Goal: Task Accomplishment & Management: Use online tool/utility

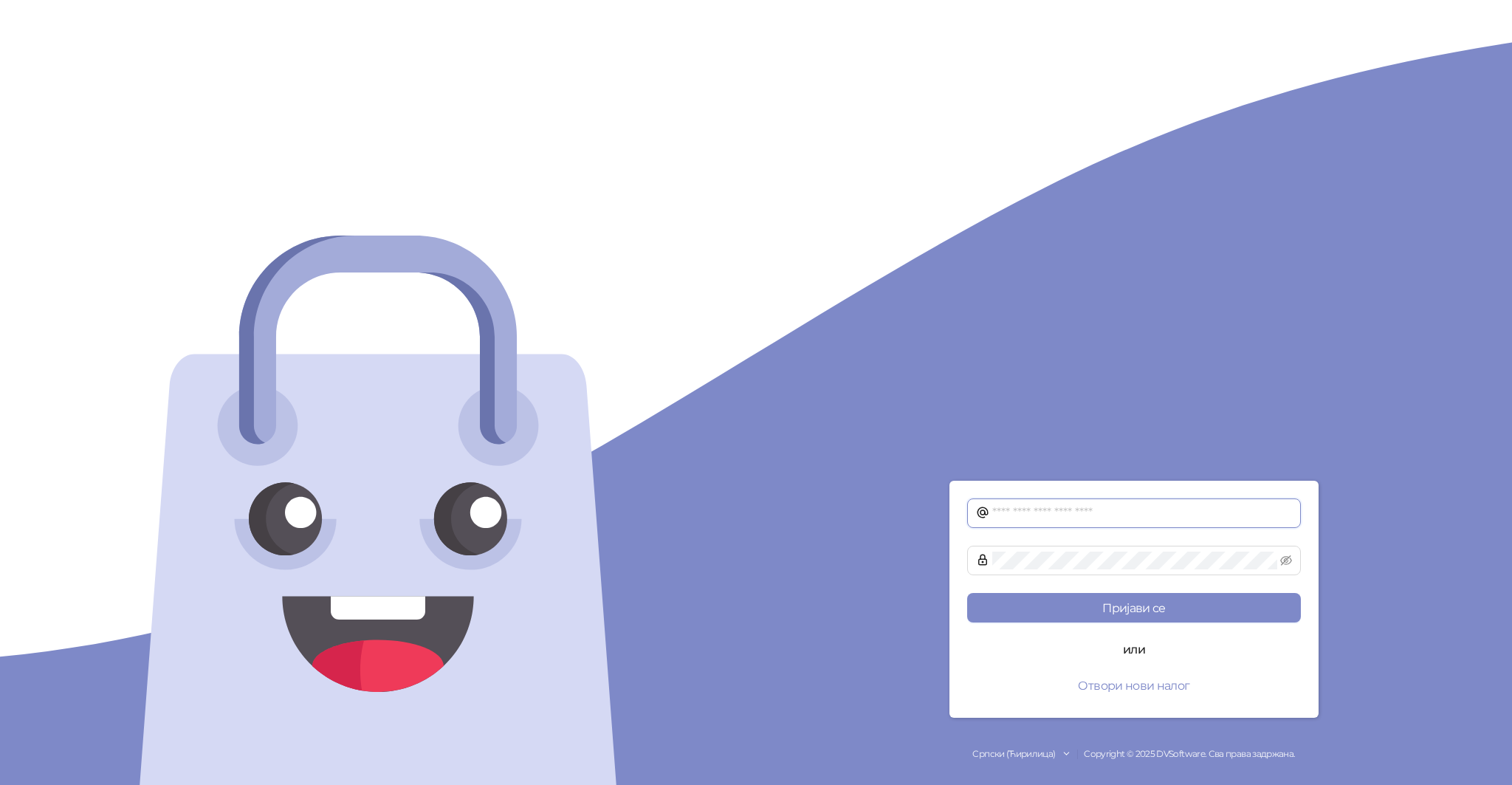
click at [1016, 515] on input "text" at bounding box center [1142, 513] width 299 height 18
type input "*"
click at [1060, 516] on input "**********" at bounding box center [1142, 513] width 299 height 18
click at [1065, 520] on input "**********" at bounding box center [1142, 513] width 299 height 18
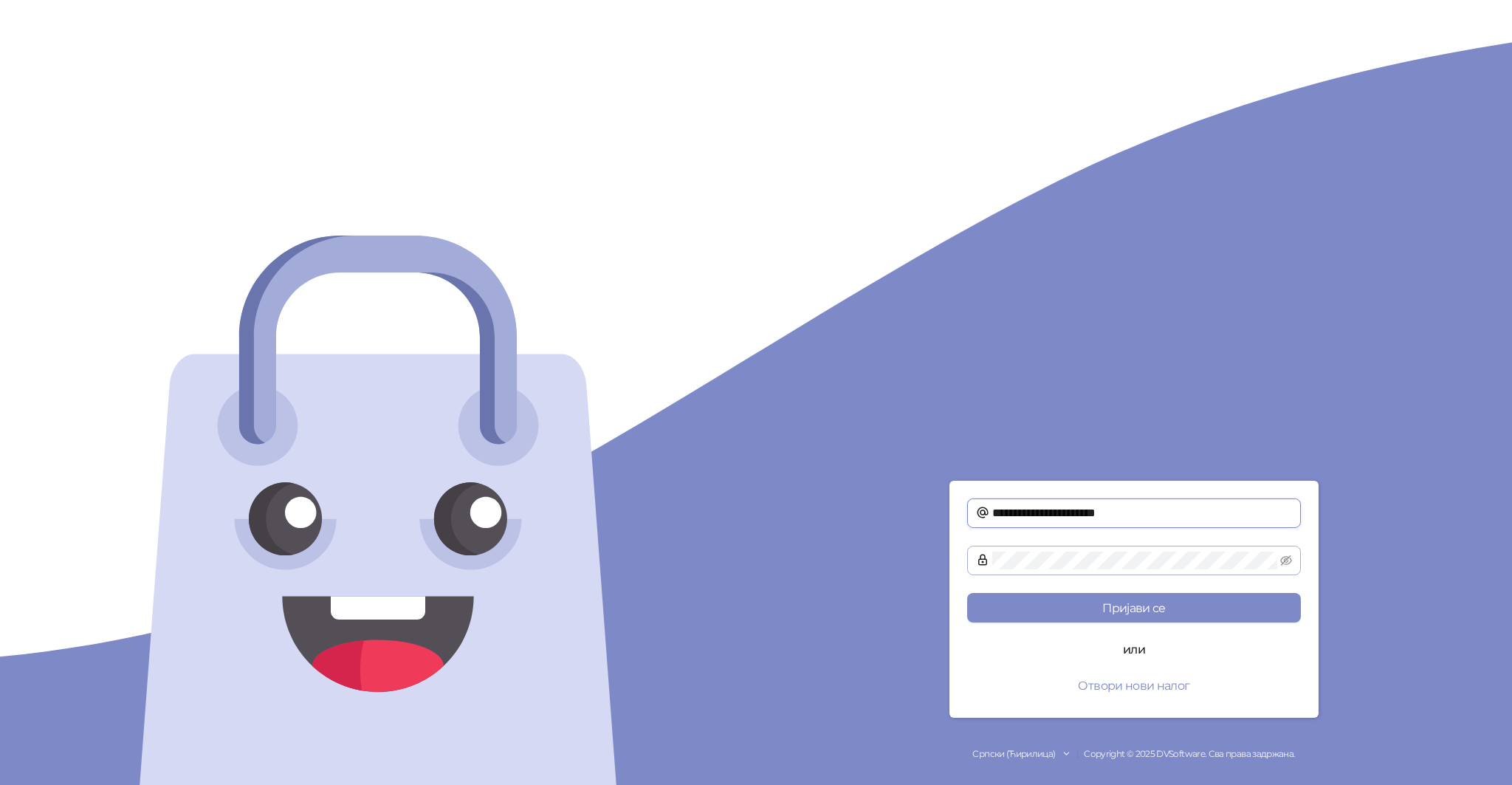
type input "**********"
click at [1291, 563] on icon "eye-invisible" at bounding box center [1286, 560] width 12 height 12
click at [1243, 595] on button "Пријави се" at bounding box center [1134, 608] width 334 height 29
click at [967, 593] on button "Пријави се" at bounding box center [1134, 608] width 334 height 29
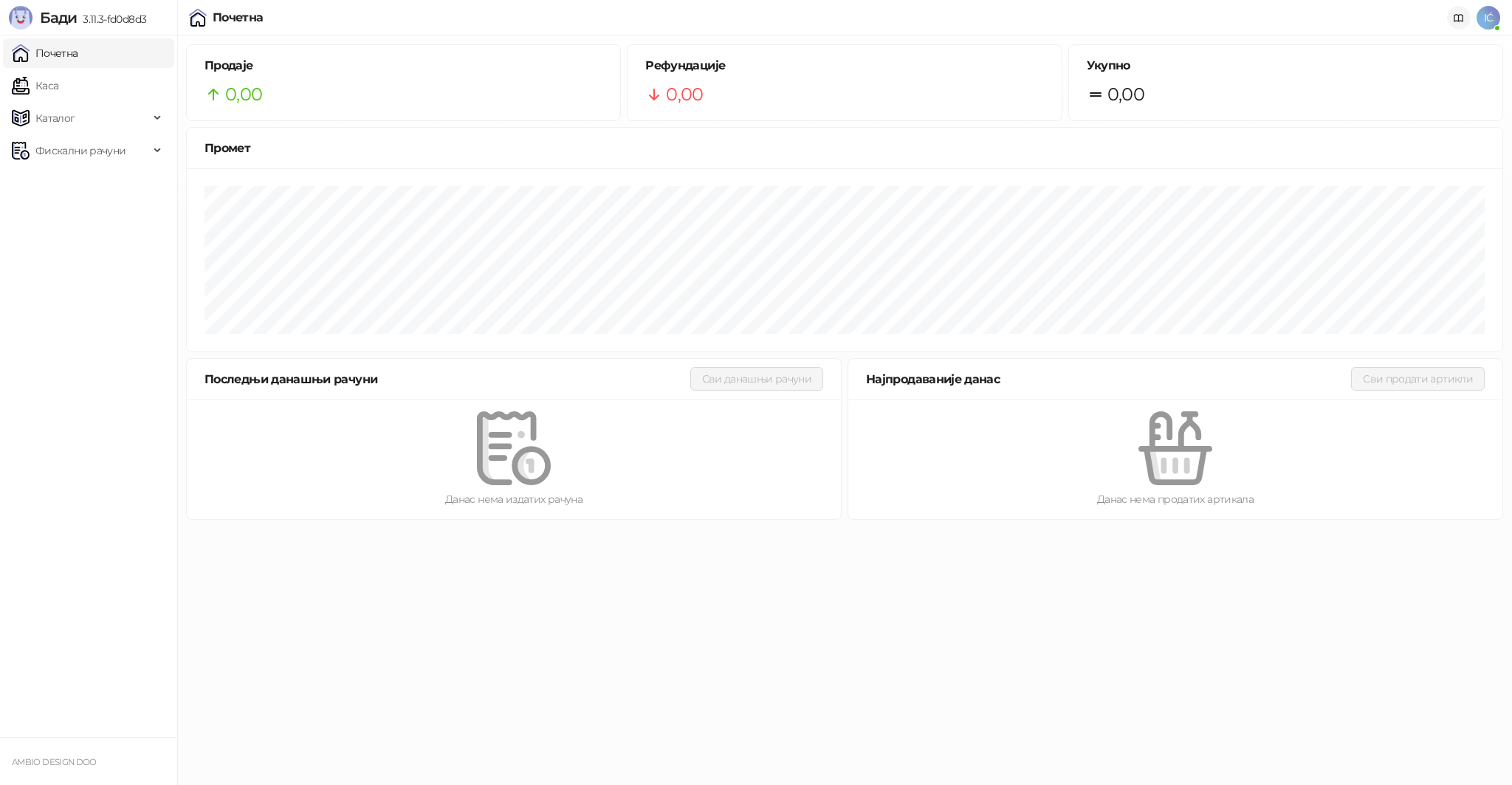
click at [1461, 16] on icon at bounding box center [1459, 19] width 12 height 12
click at [42, 49] on link "Почетна" at bounding box center [45, 53] width 66 height 29
click at [42, 87] on link "Каса" at bounding box center [35, 85] width 46 height 29
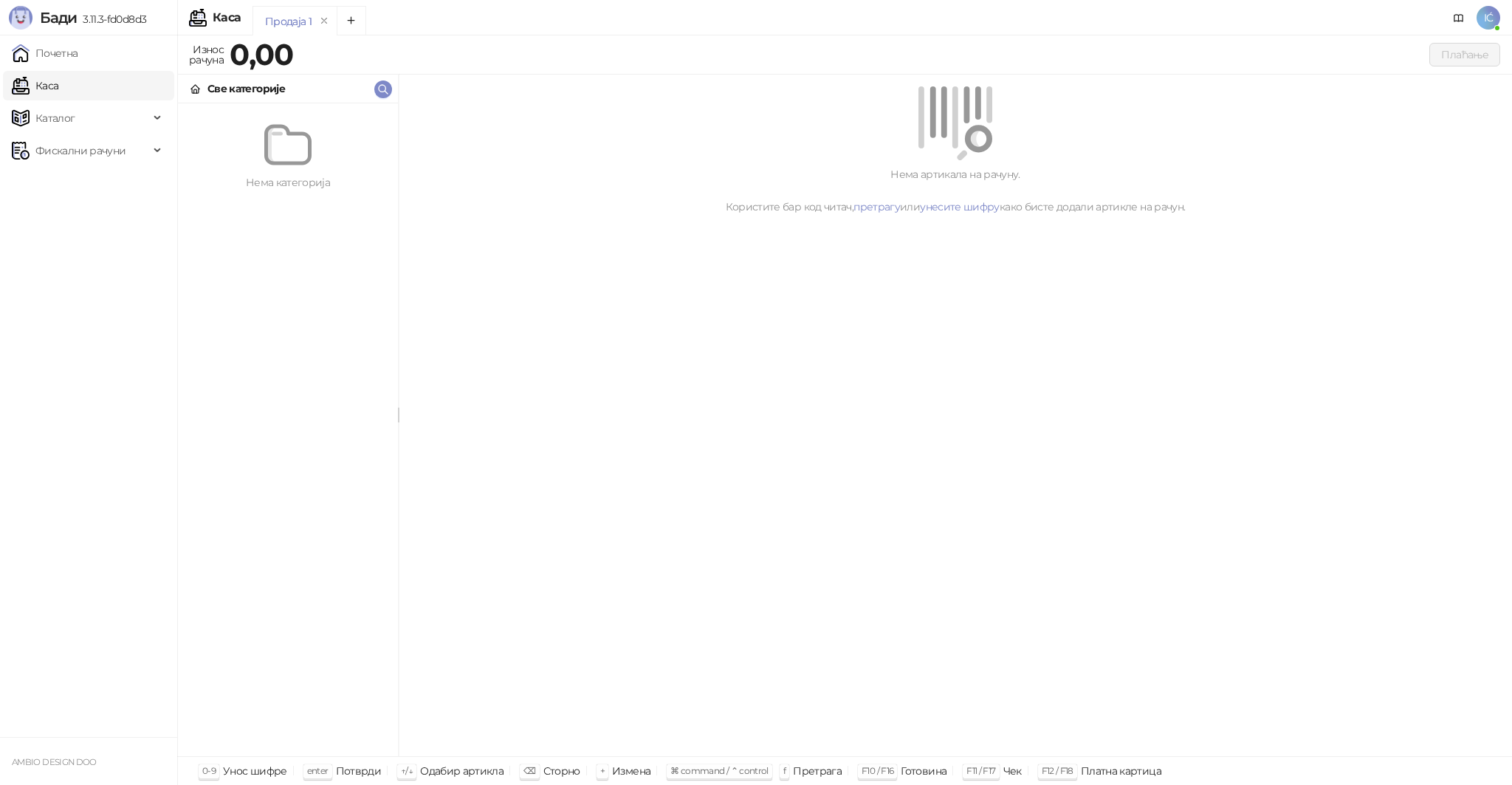
click at [1495, 18] on span "IĆ" at bounding box center [1487, 17] width 23 height 23
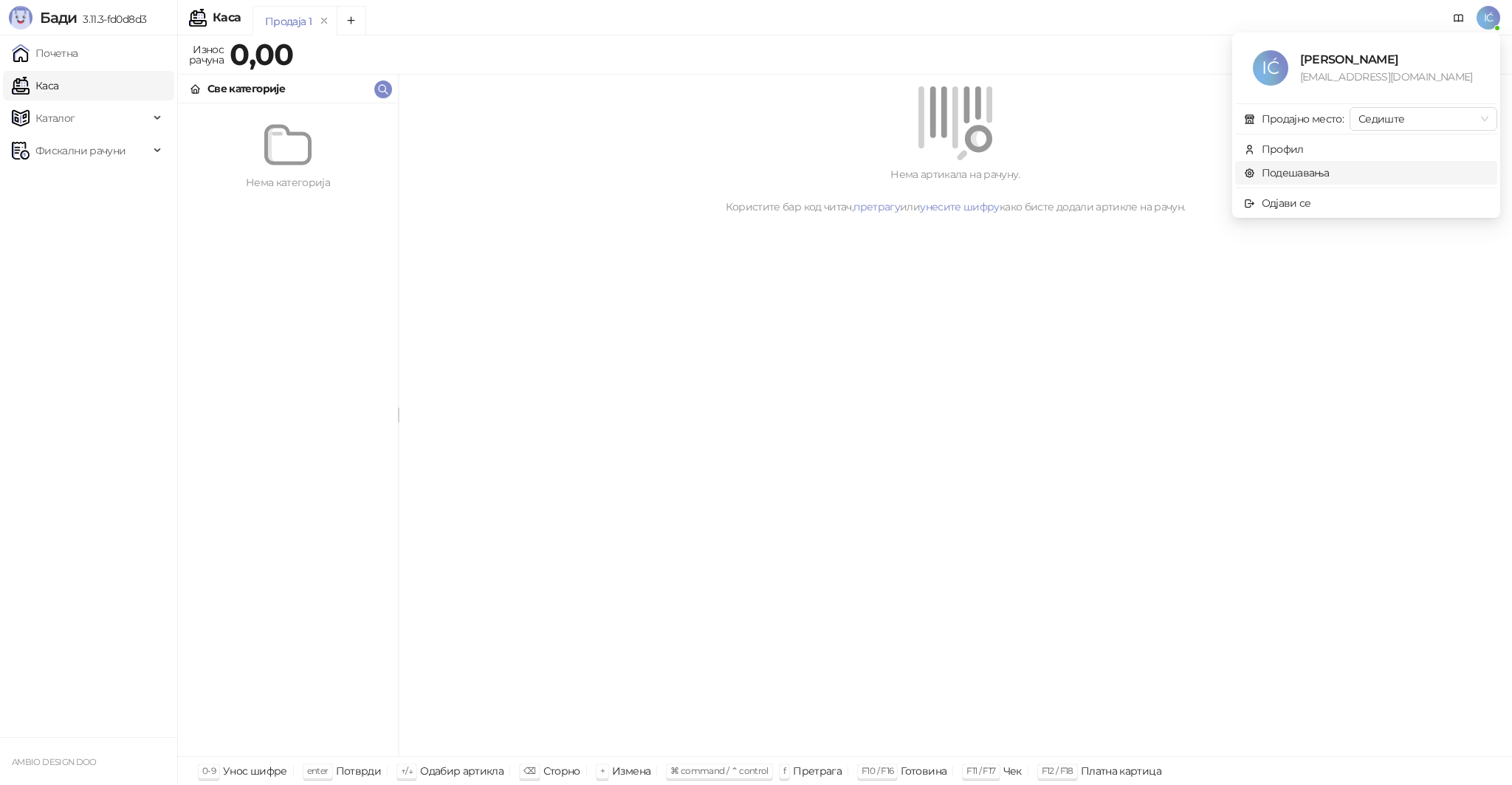
click at [1301, 176] on link "Подешавања" at bounding box center [1286, 172] width 85 height 13
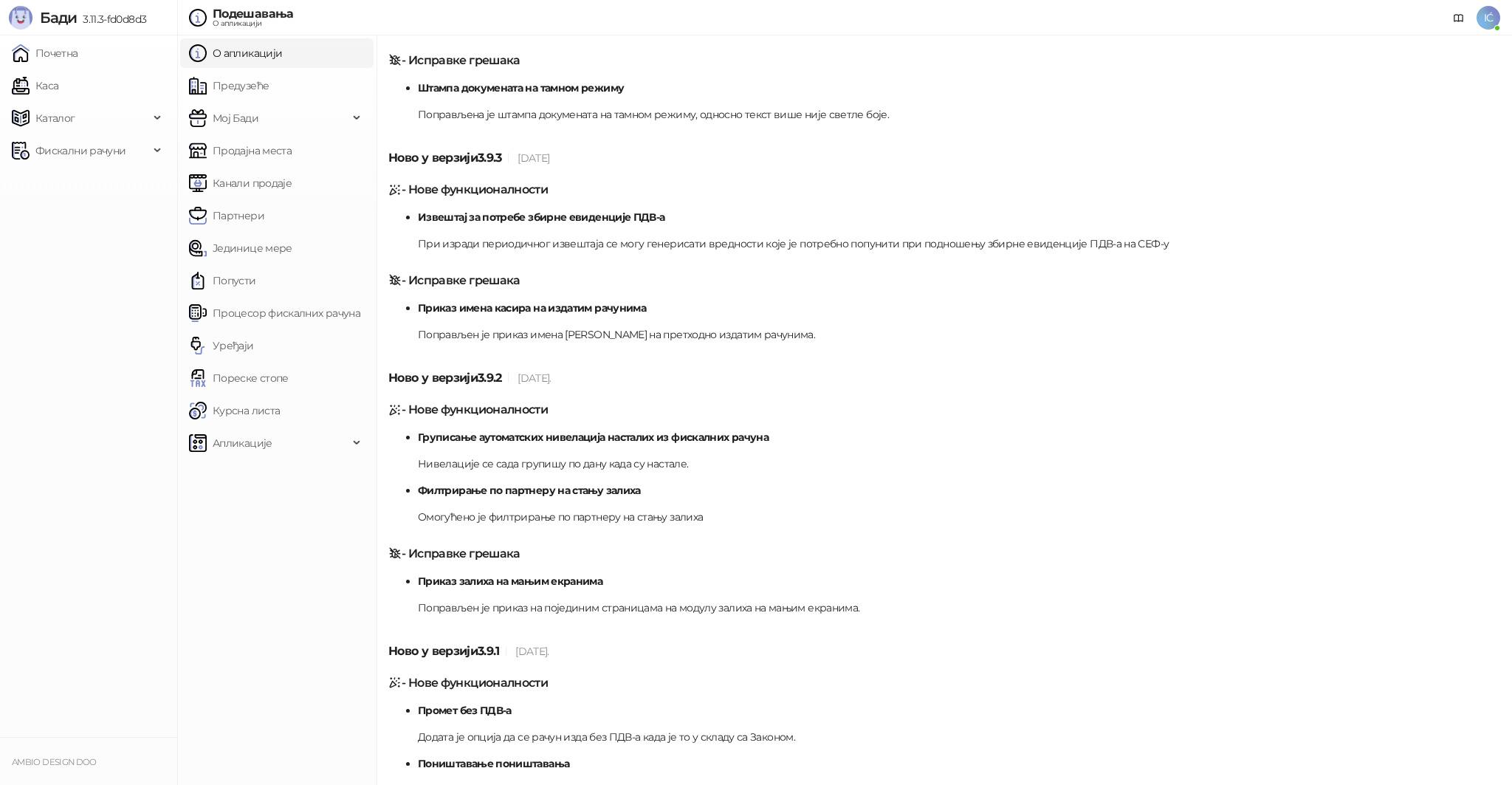
scroll to position [5537, 0]
click at [266, 122] on span "Мој Бади" at bounding box center [268, 118] width 159 height 29
click at [259, 143] on link "Подешавања" at bounding box center [240, 151] width 91 height 29
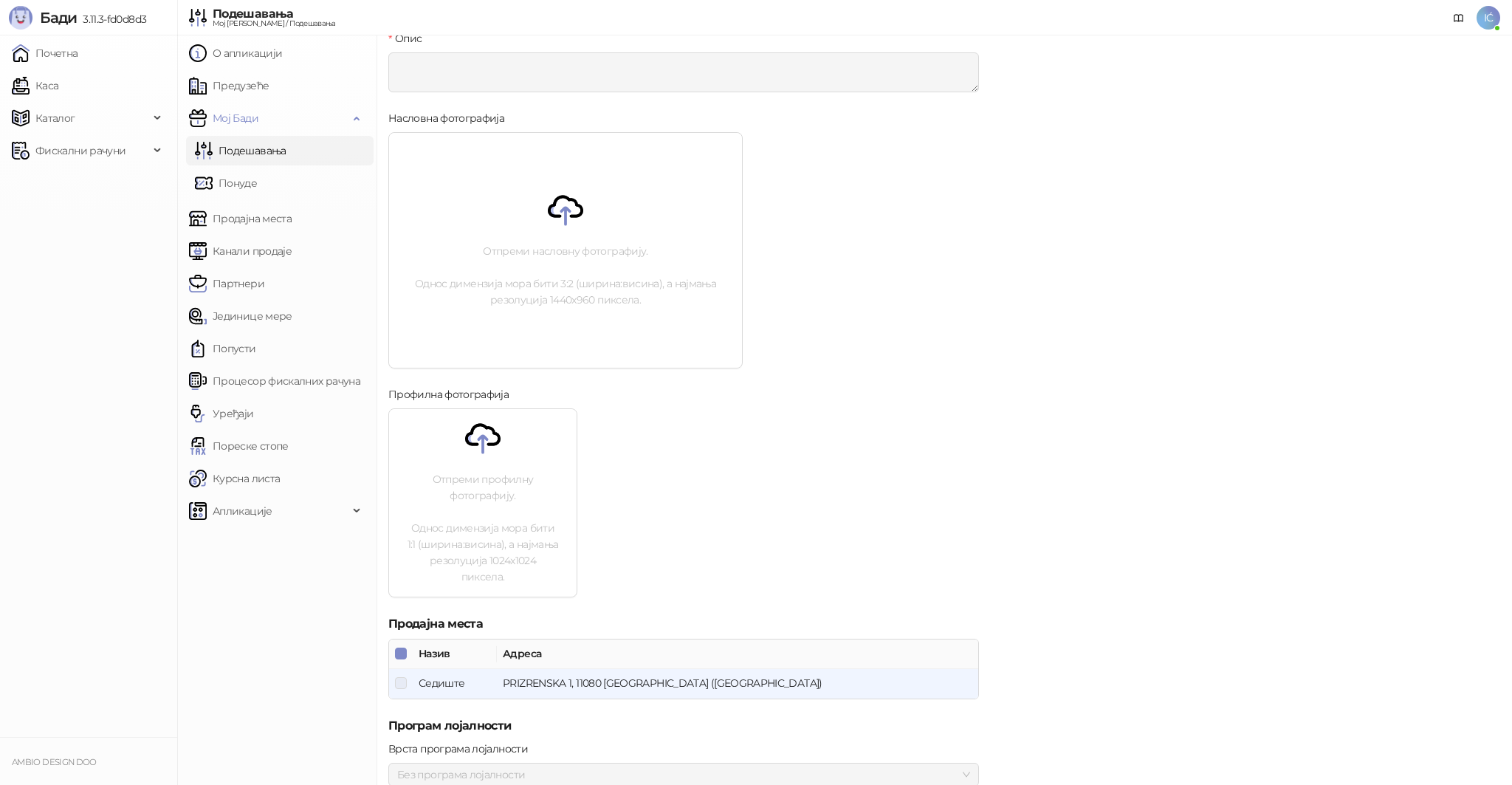
scroll to position [335, 0]
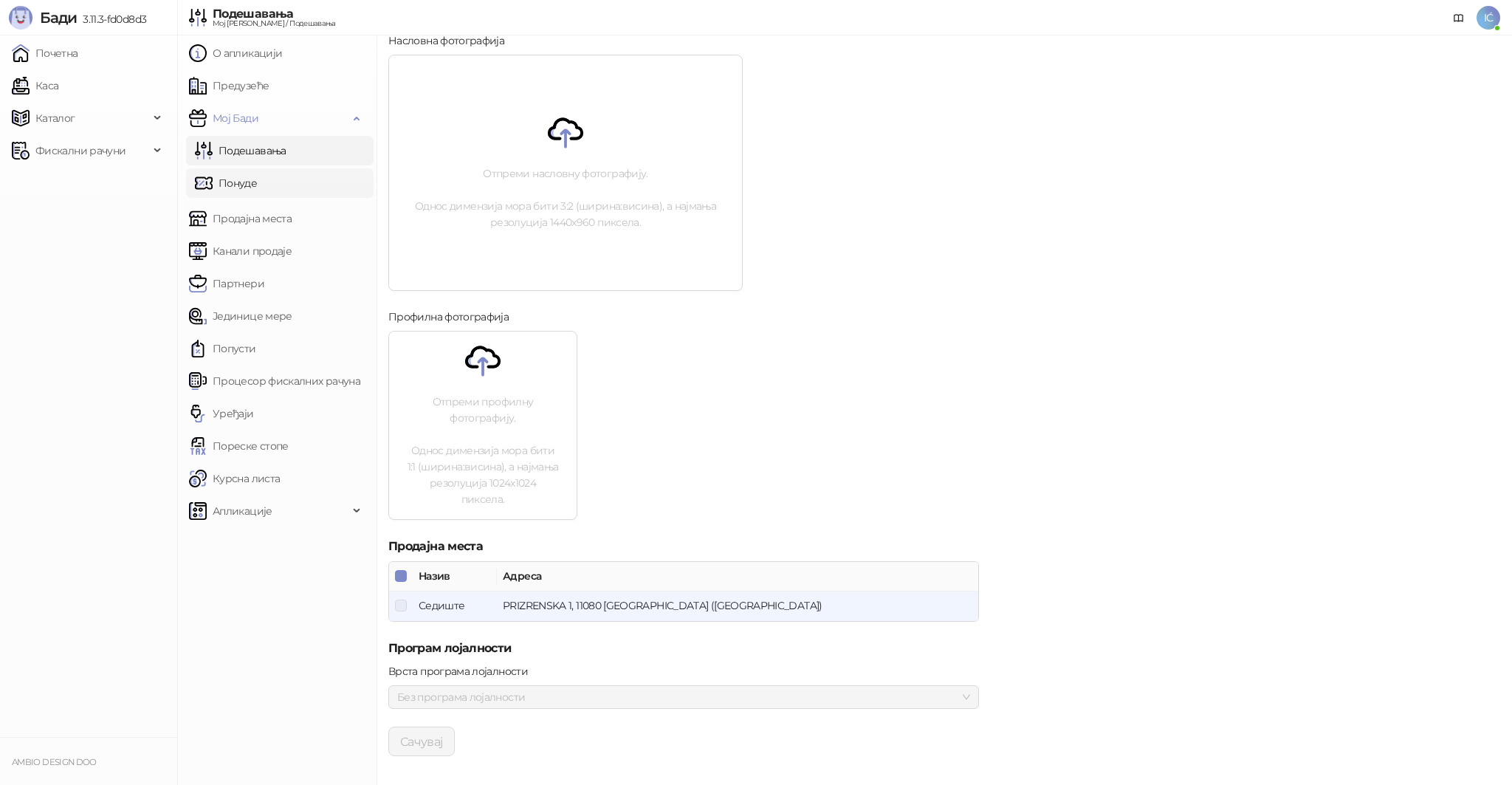
click at [244, 189] on link "Понуде" at bounding box center [225, 183] width 62 height 29
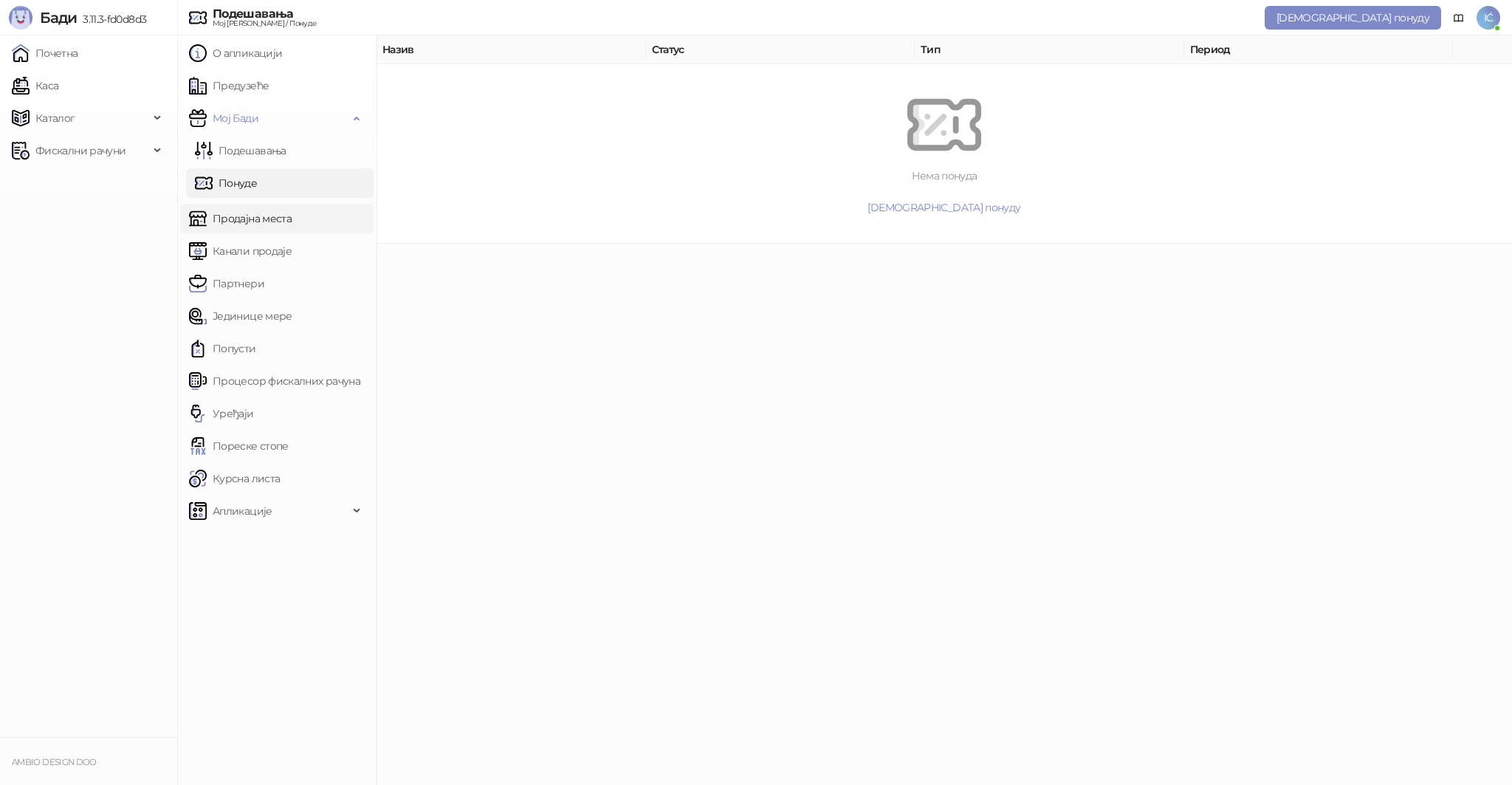
click at [242, 226] on link "Продајна места" at bounding box center [240, 219] width 102 height 29
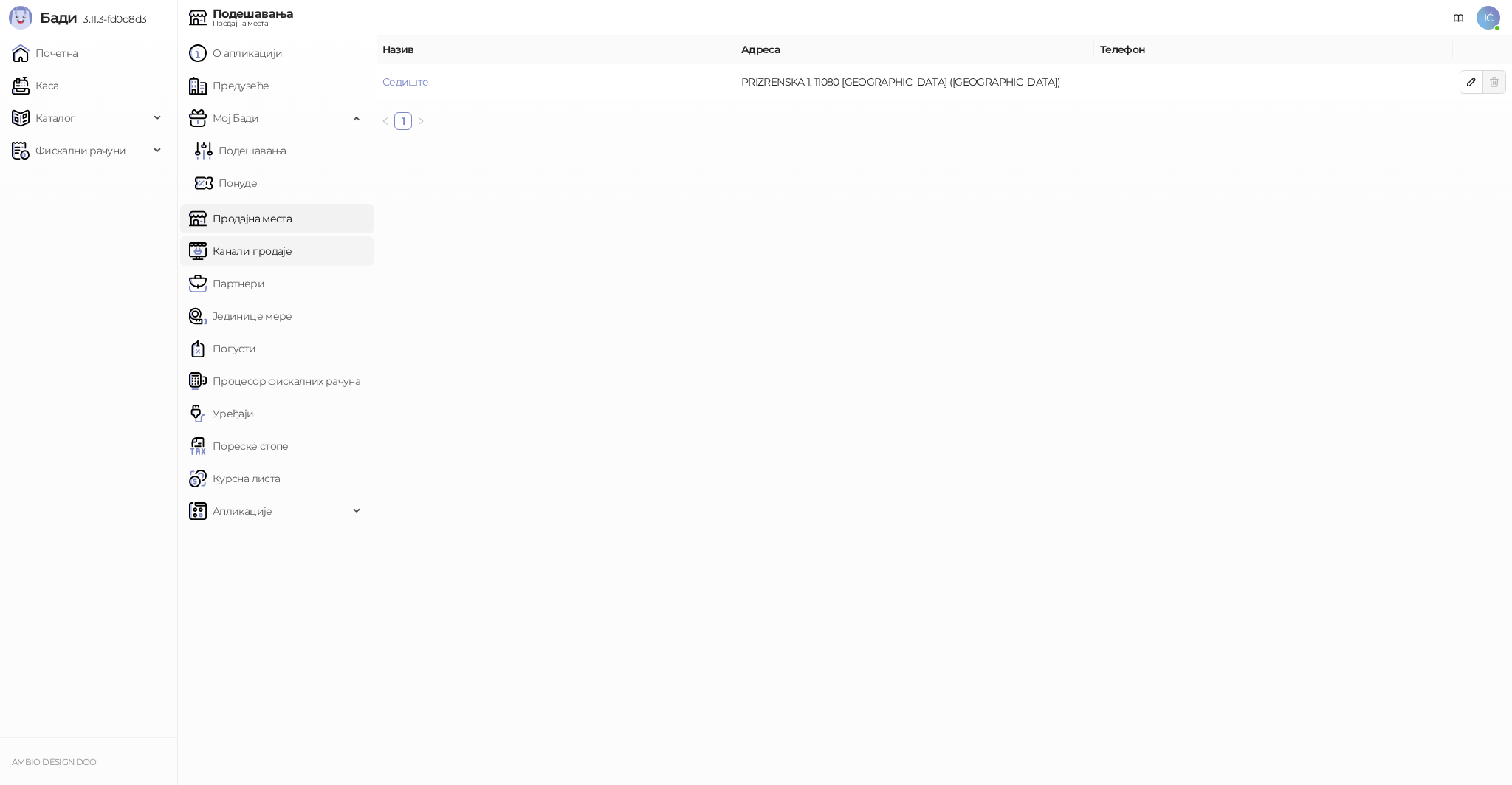
click at [260, 256] on link "Канали продаје" at bounding box center [240, 250] width 102 height 29
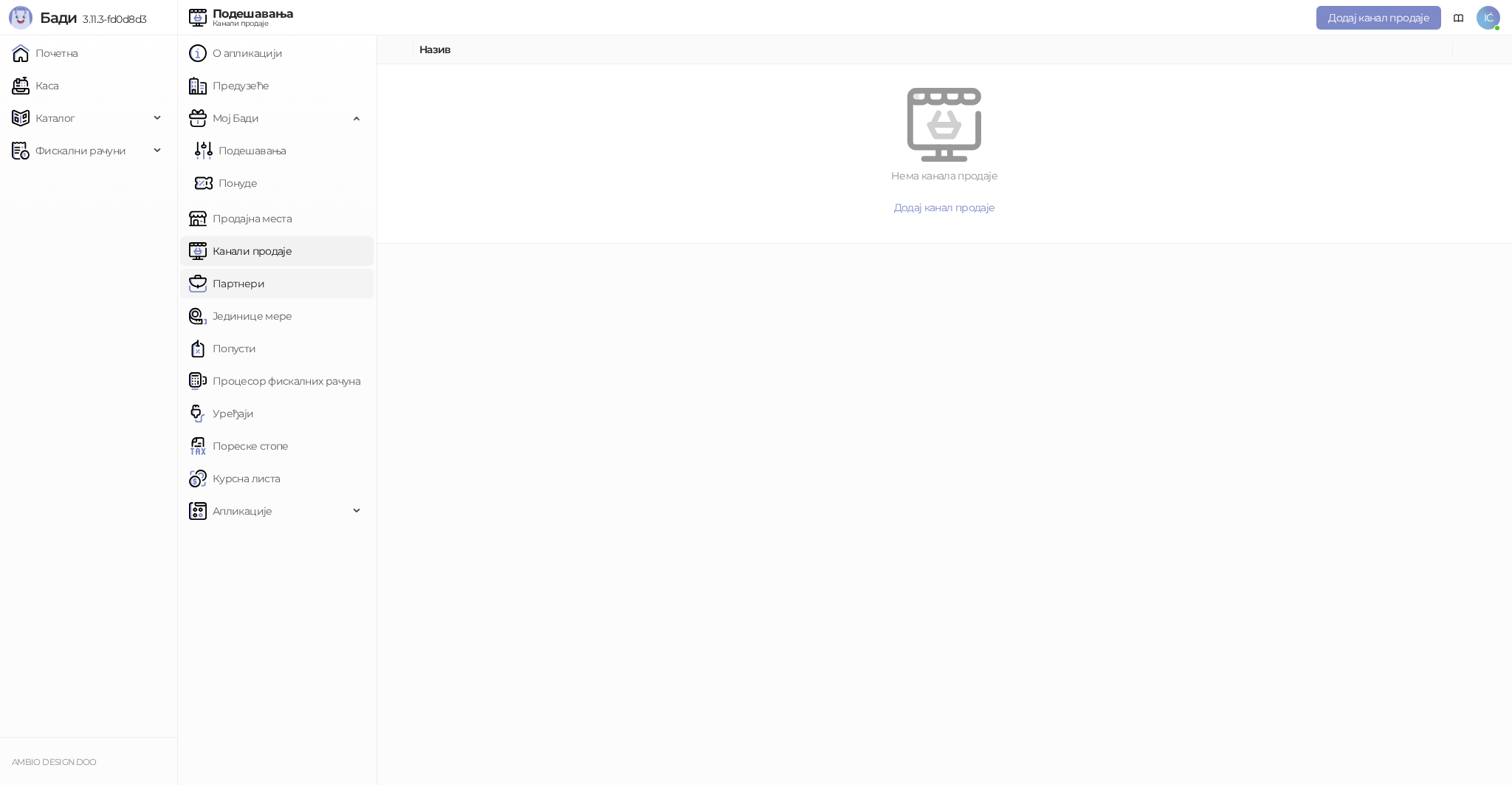
click at [256, 273] on link "Партнери" at bounding box center [226, 283] width 75 height 29
click at [278, 325] on link "Јединице мере" at bounding box center [241, 316] width 103 height 29
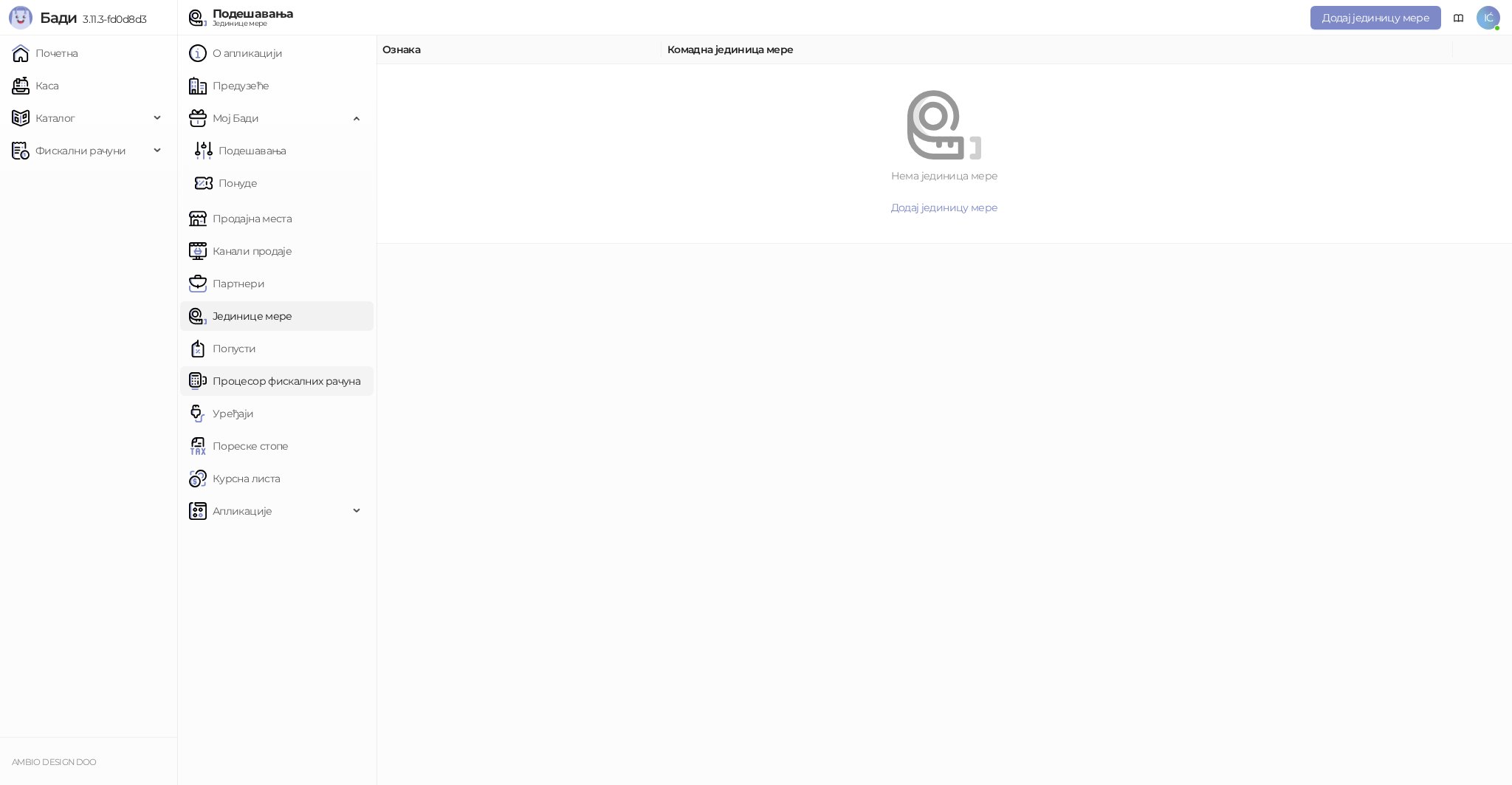
click at [243, 371] on link "Процесор фискалних рачуна" at bounding box center [275, 380] width 171 height 29
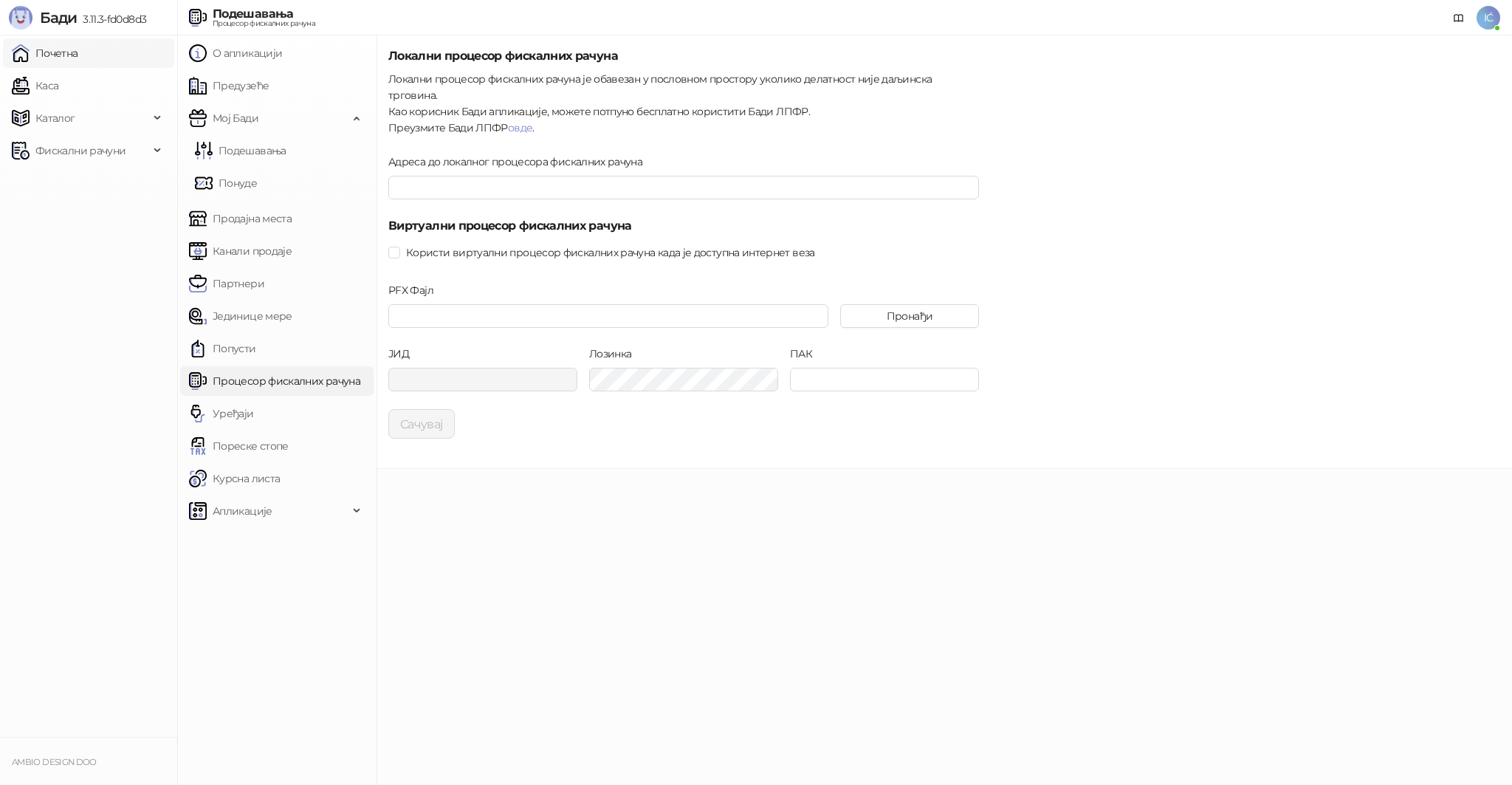
click at [64, 55] on link "Почетна" at bounding box center [45, 53] width 66 height 29
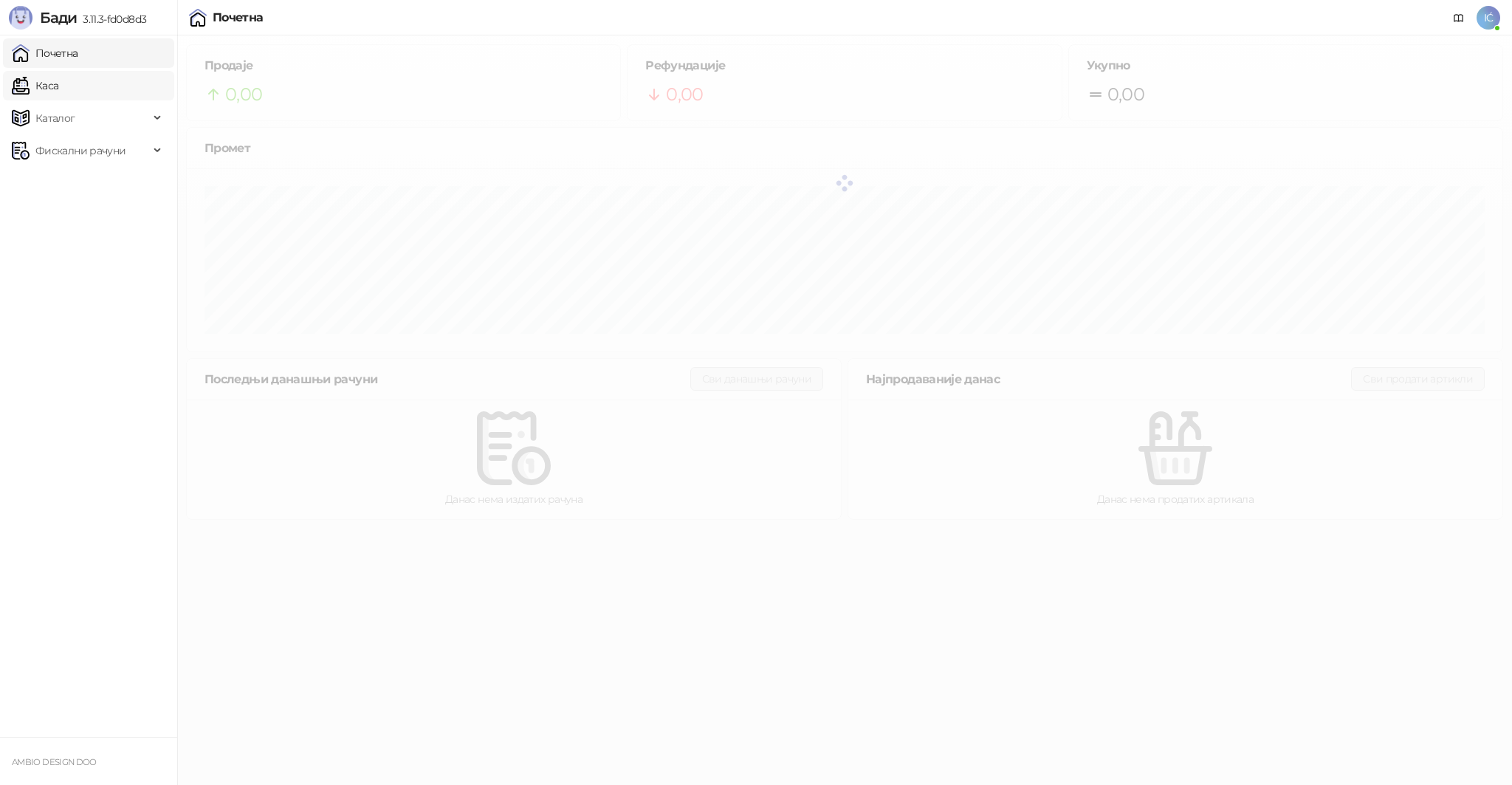
click at [59, 83] on link "Каса" at bounding box center [35, 85] width 46 height 29
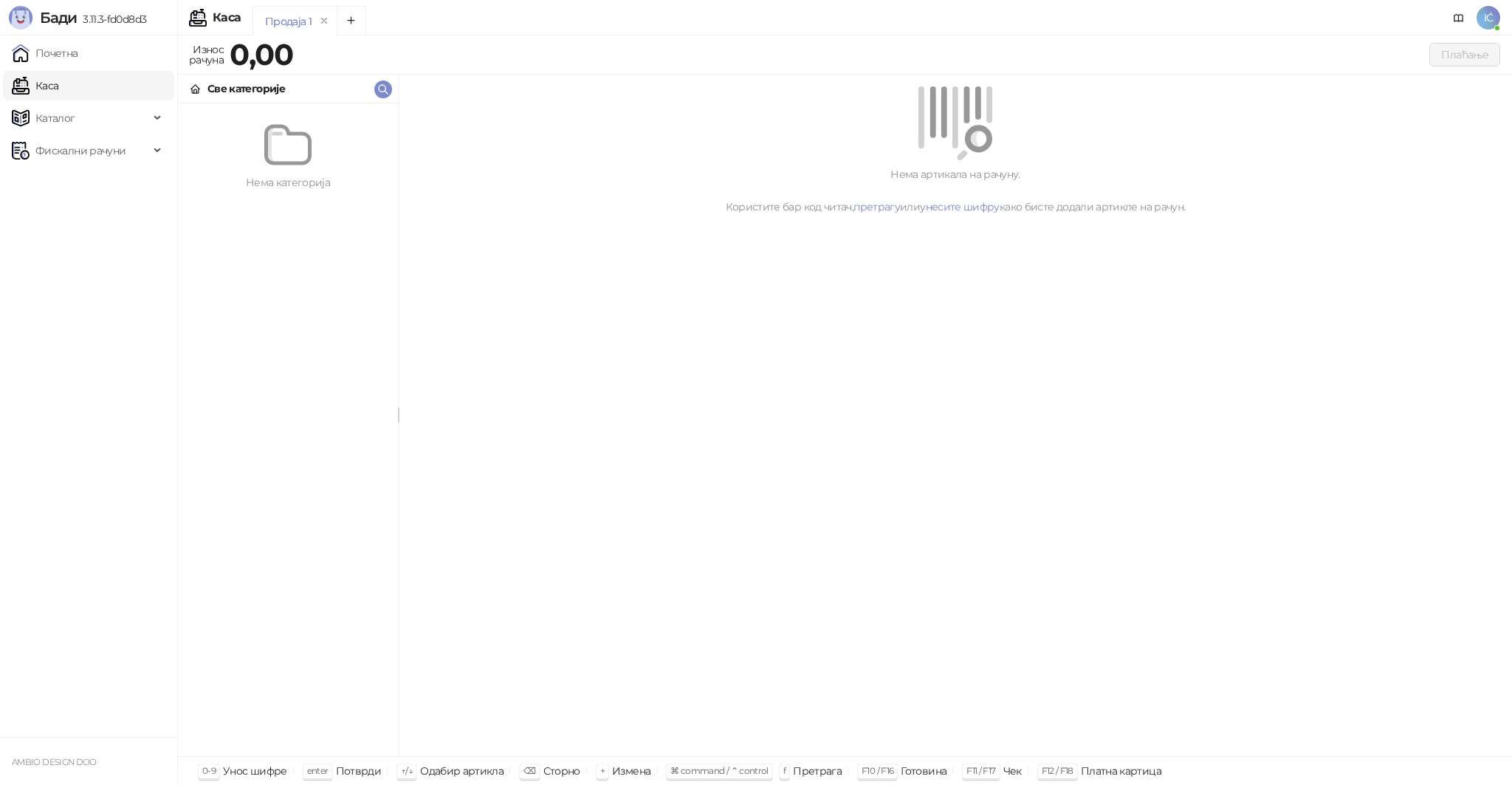
click at [194, 87] on icon at bounding box center [195, 90] width 12 height 12
click at [157, 116] on div "Каталог" at bounding box center [88, 118] width 171 height 29
click at [150, 256] on div "Фискални рачуни" at bounding box center [88, 250] width 171 height 29
click at [220, 59] on div "Износ рачуна" at bounding box center [206, 54] width 40 height 29
click at [288, 151] on img at bounding box center [287, 145] width 47 height 47
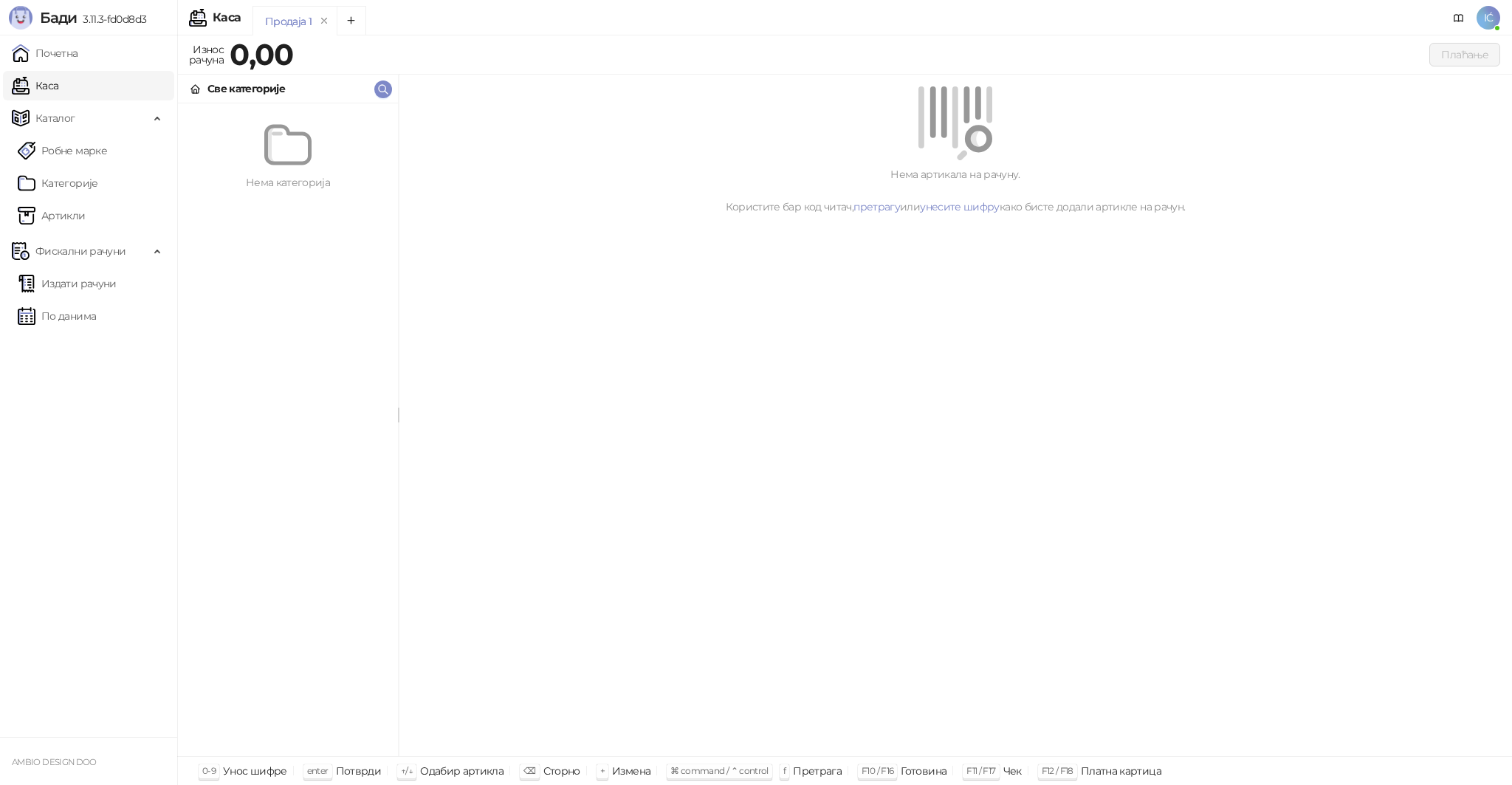
drag, startPoint x: 223, startPoint y: 94, endPoint x: 293, endPoint y: 93, distance: 70.0
click at [224, 94] on div "Све категорије" at bounding box center [246, 88] width 77 height 16
click at [383, 83] on icon "button" at bounding box center [383, 90] width 12 height 12
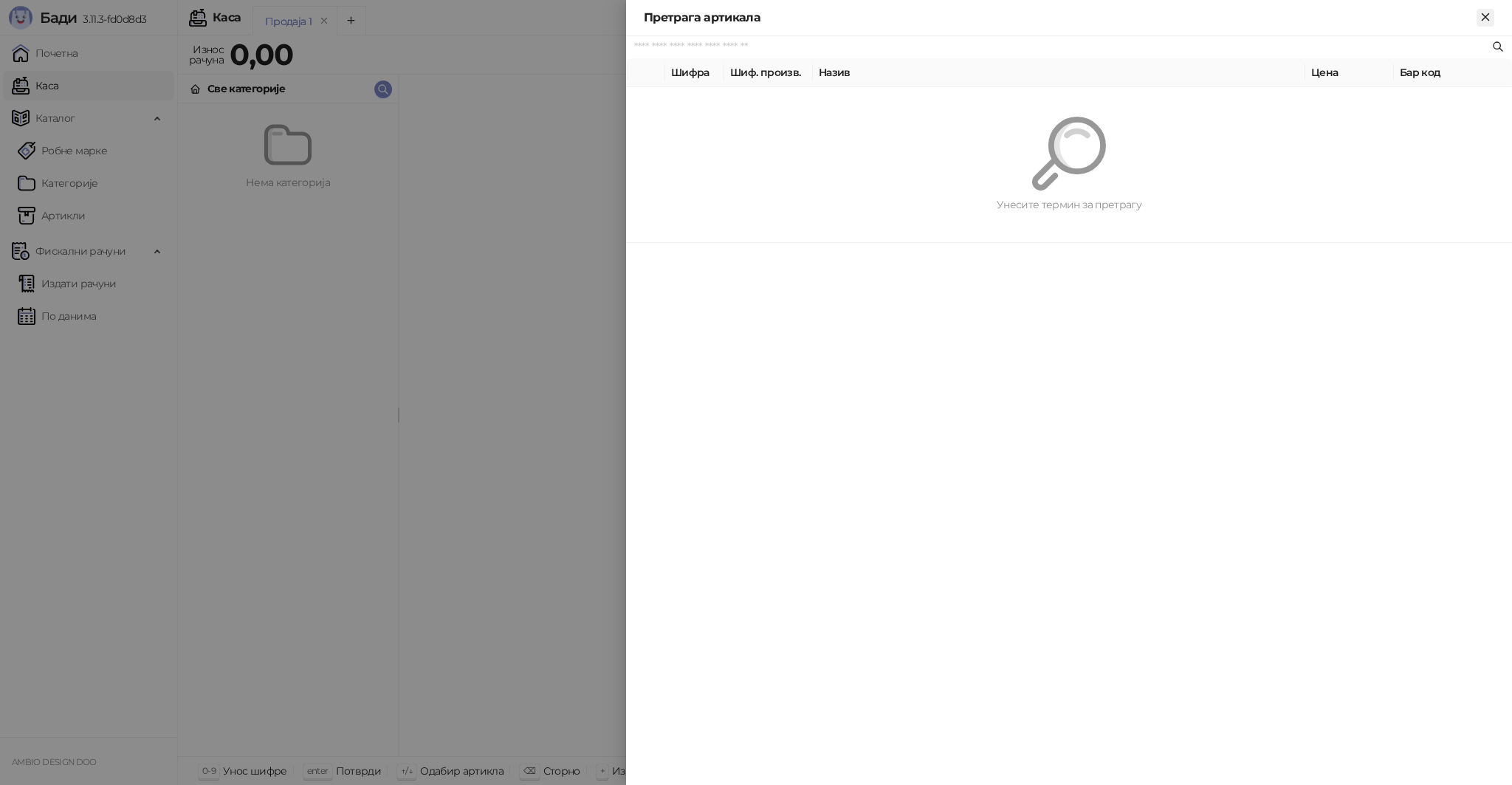
click at [1483, 12] on icon "Close" at bounding box center [1484, 16] width 13 height 13
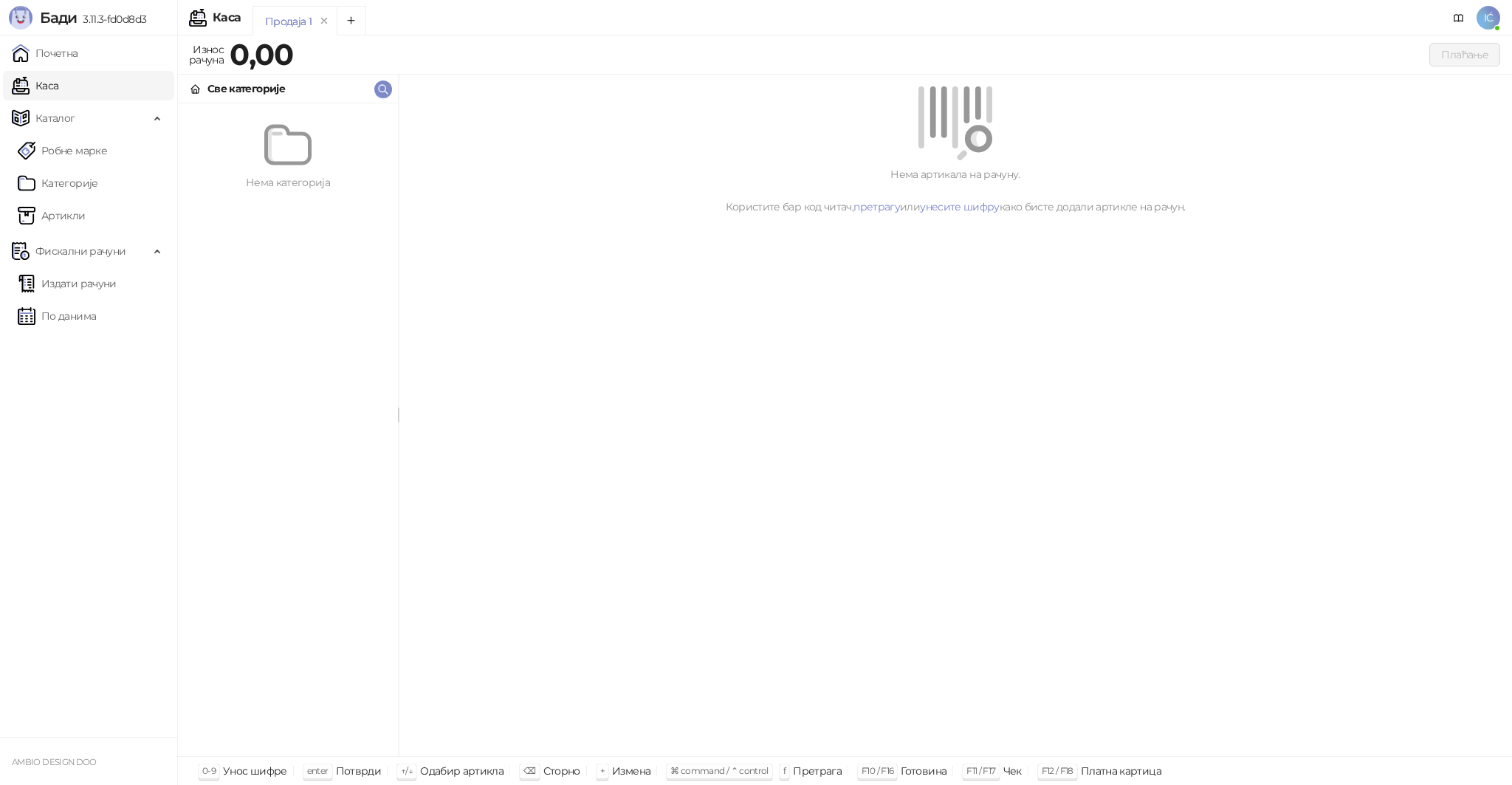
click at [208, 770] on span "0-9" at bounding box center [208, 770] width 13 height 11
click at [351, 54] on div "Плаћање" at bounding box center [899, 54] width 1200 height 23
